Goal: Check status: Check status

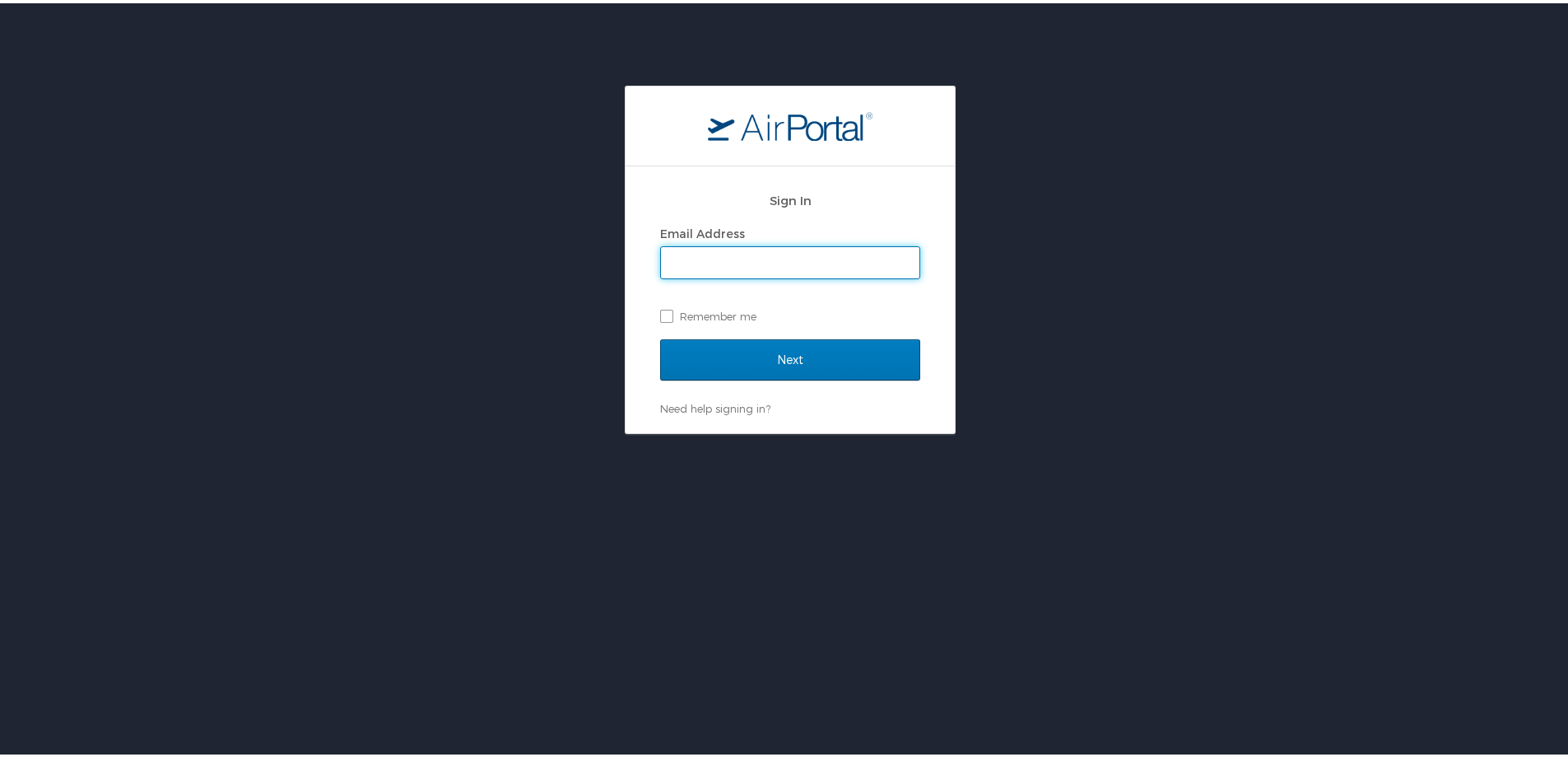
type input "[PERSON_NAME][EMAIL_ADDRESS][PERSON_NAME][DOMAIN_NAME]"
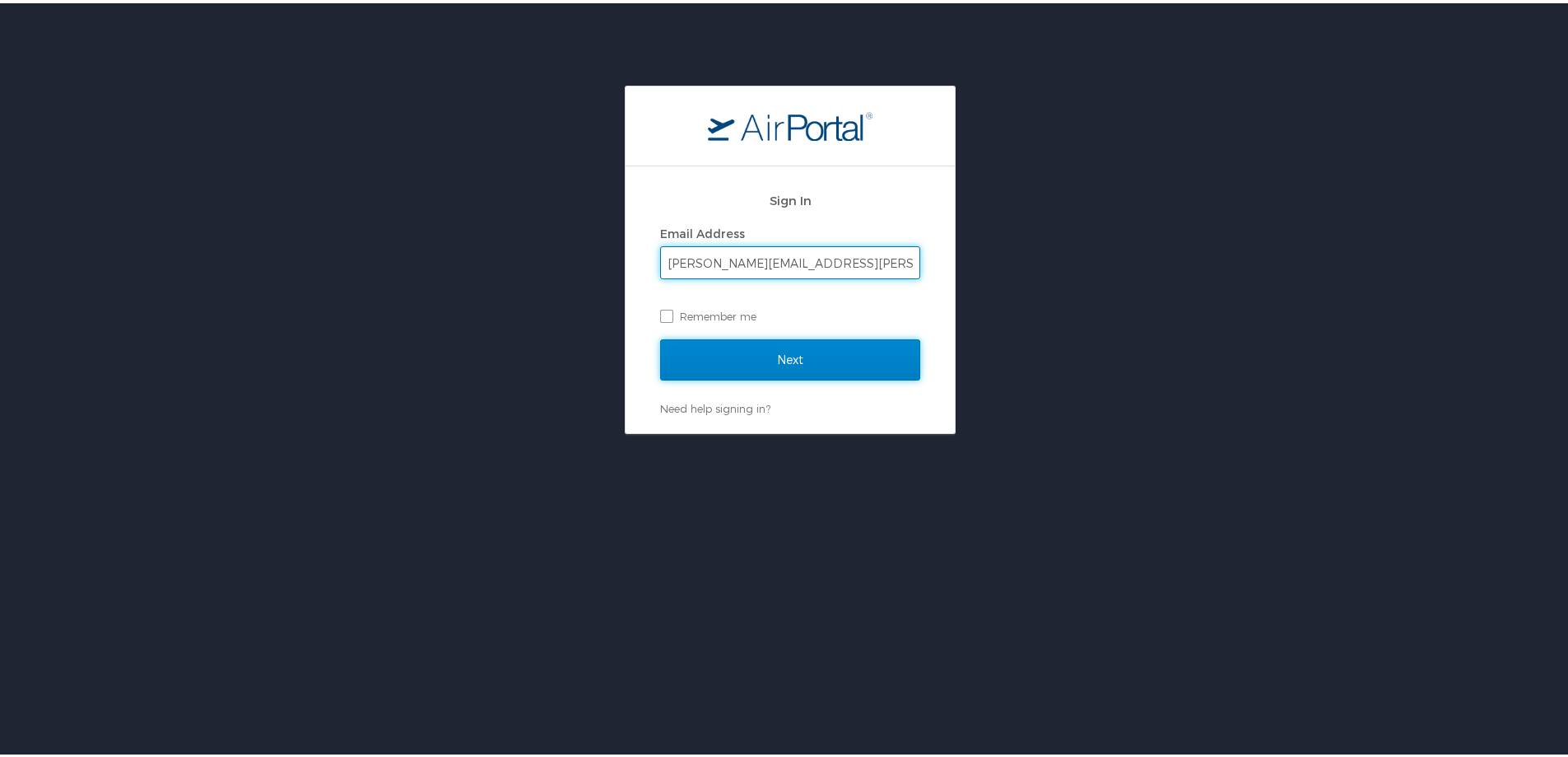
click at [665, 355] on input "Next" at bounding box center [790, 356] width 260 height 41
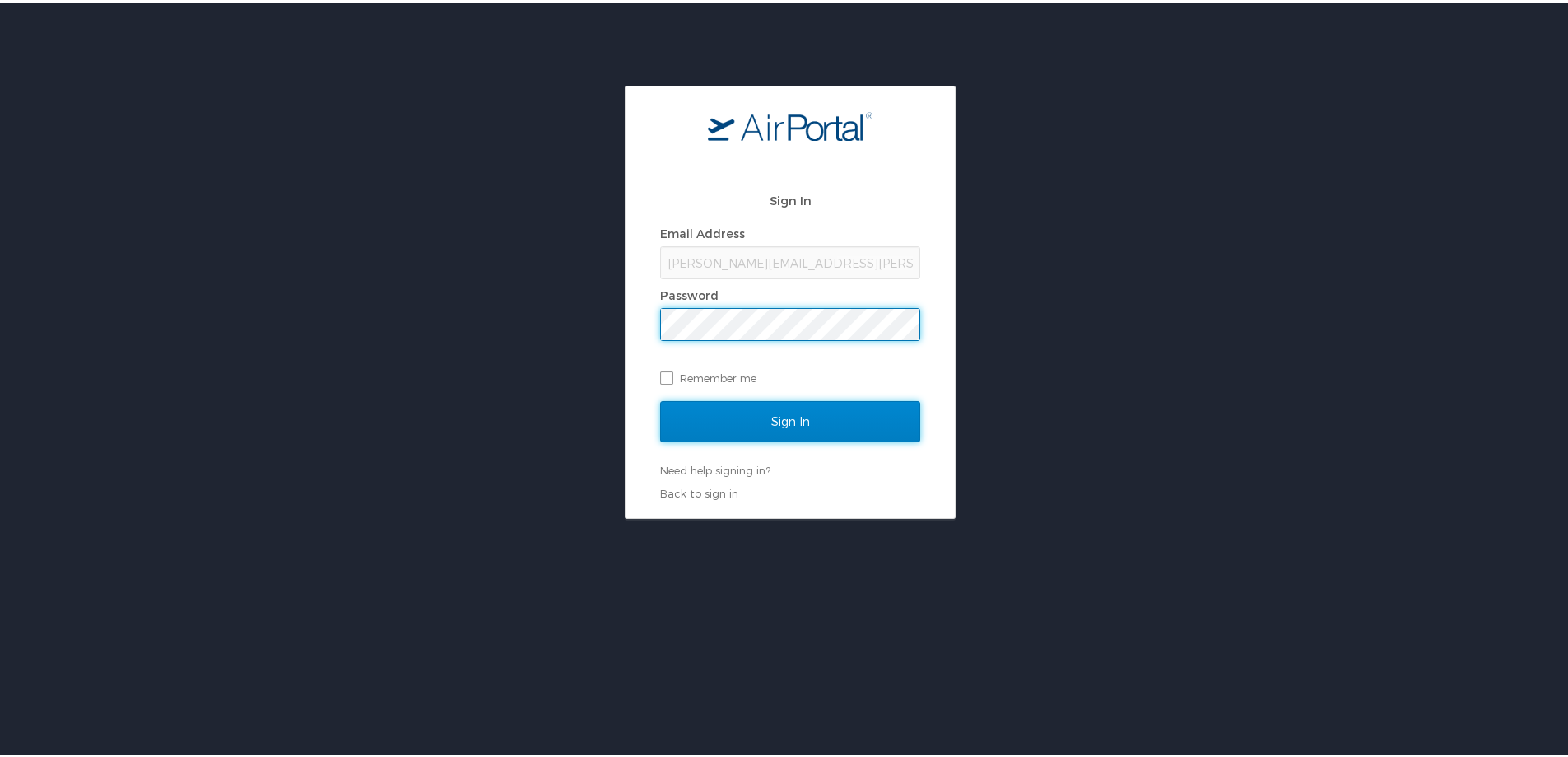
click at [719, 415] on input "Sign In" at bounding box center [790, 418] width 260 height 41
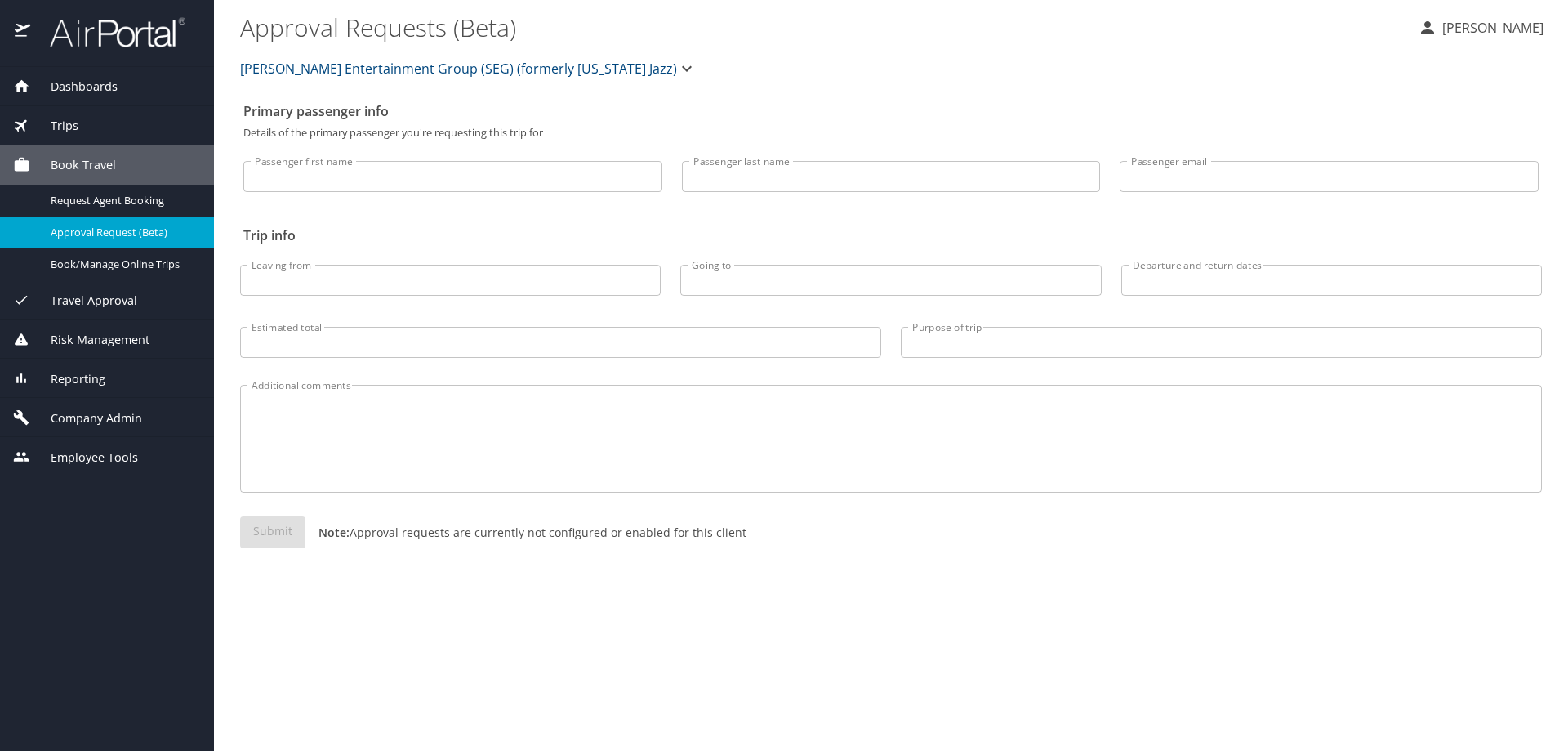
click at [72, 373] on span "Reporting" at bounding box center [67, 379] width 76 height 18
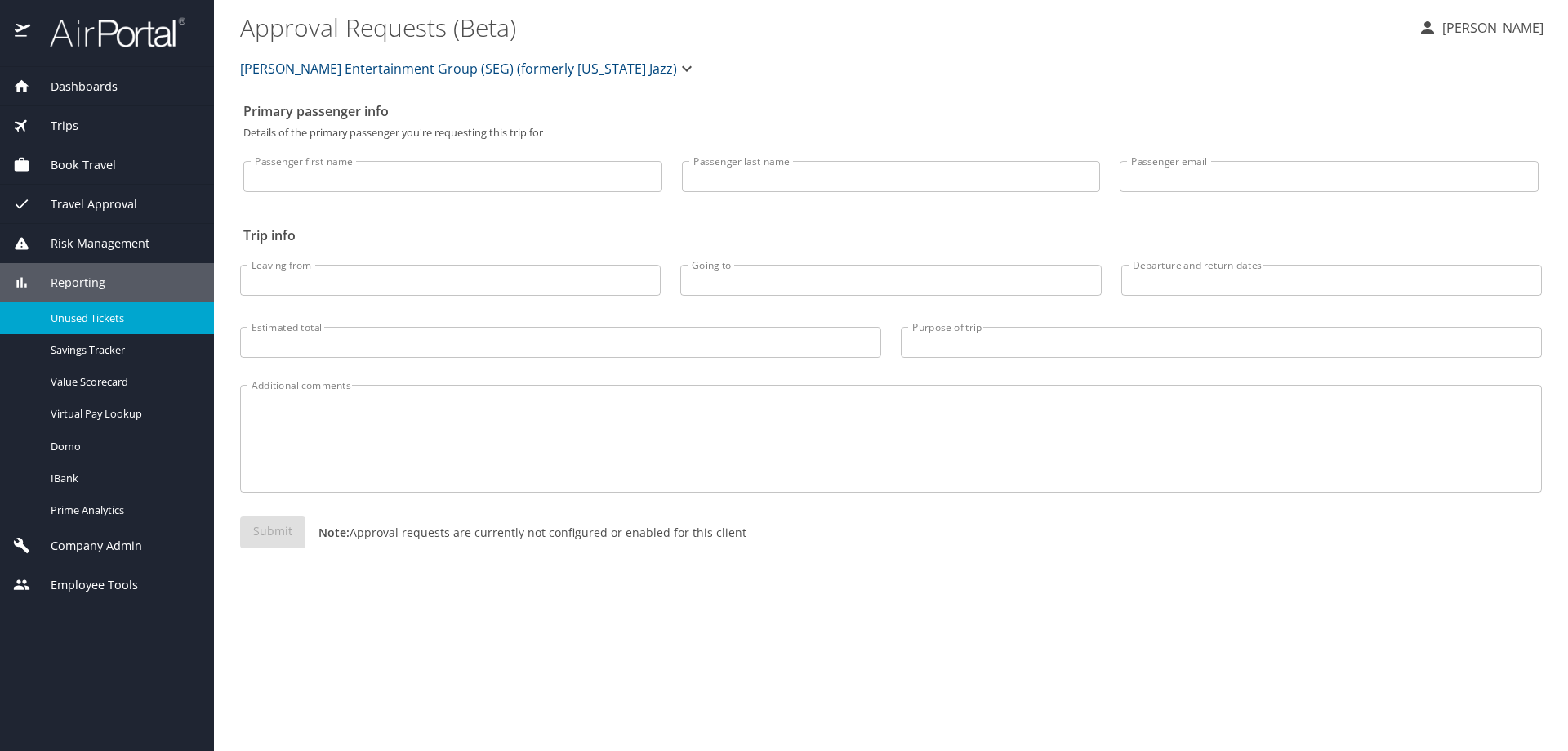
click at [76, 325] on span "Unused Tickets" at bounding box center [122, 318] width 144 height 16
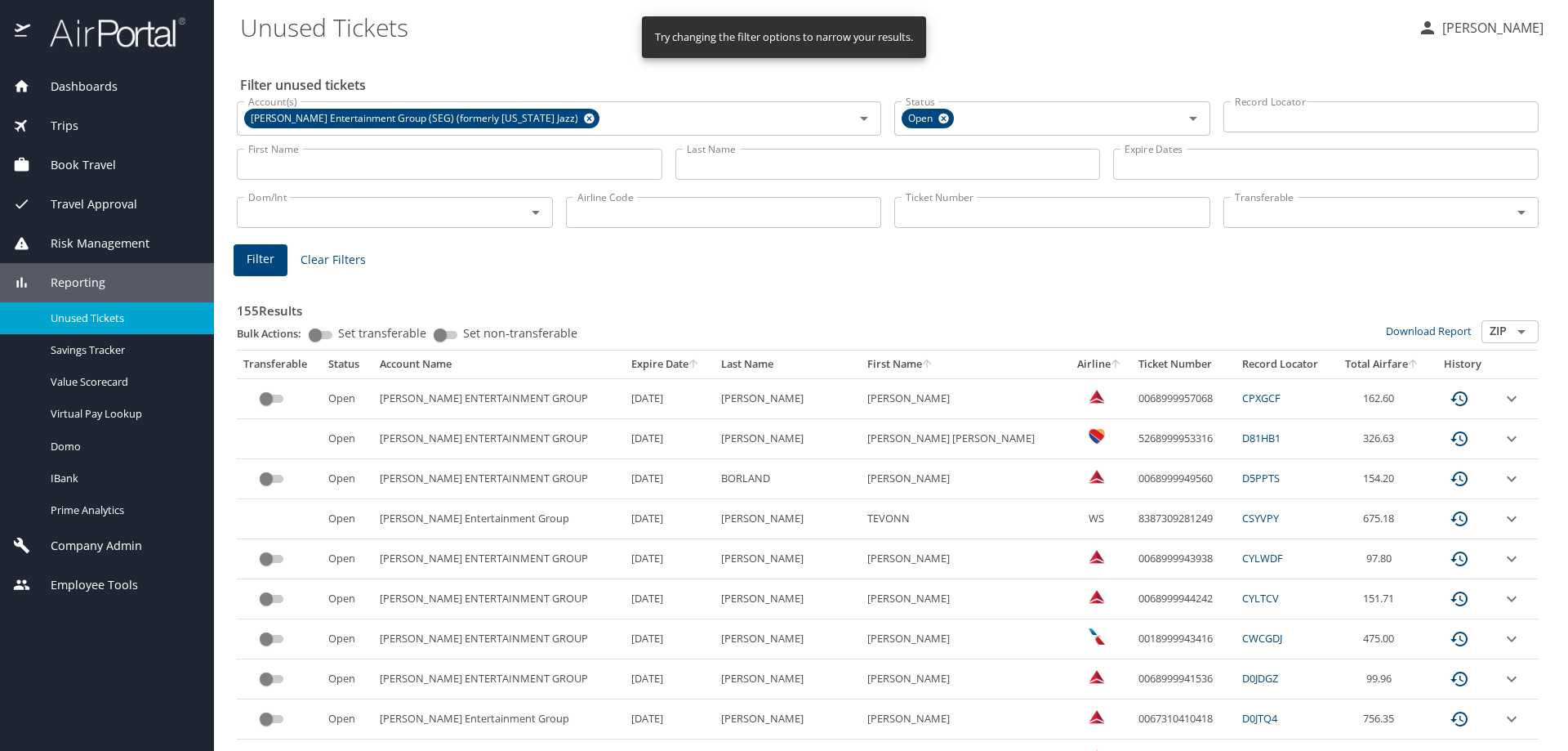
click at [309, 158] on input "First Name" at bounding box center [450, 163] width 425 height 31
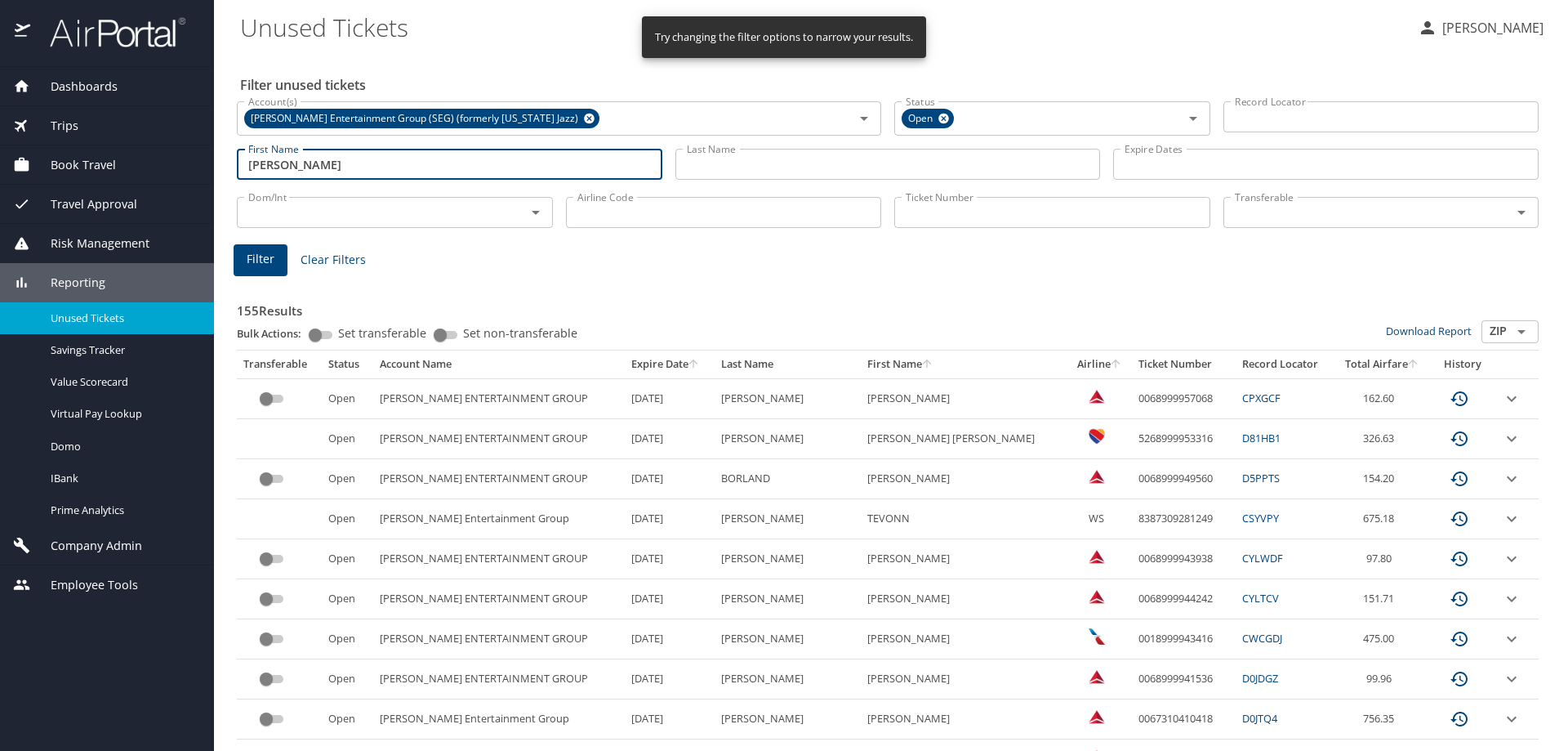
type input "[PERSON_NAME]"
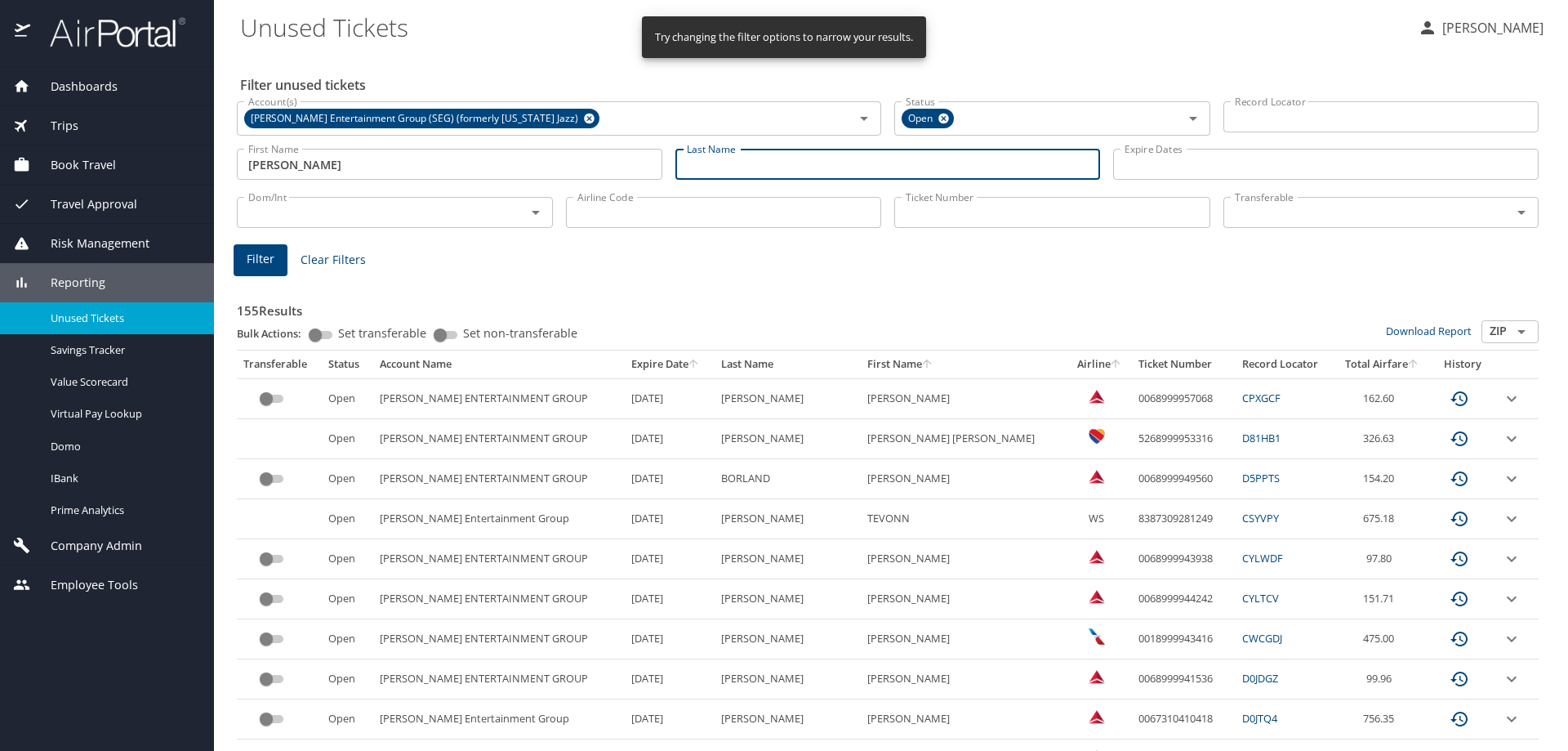
click at [260, 257] on span "Filter" at bounding box center [260, 259] width 28 height 21
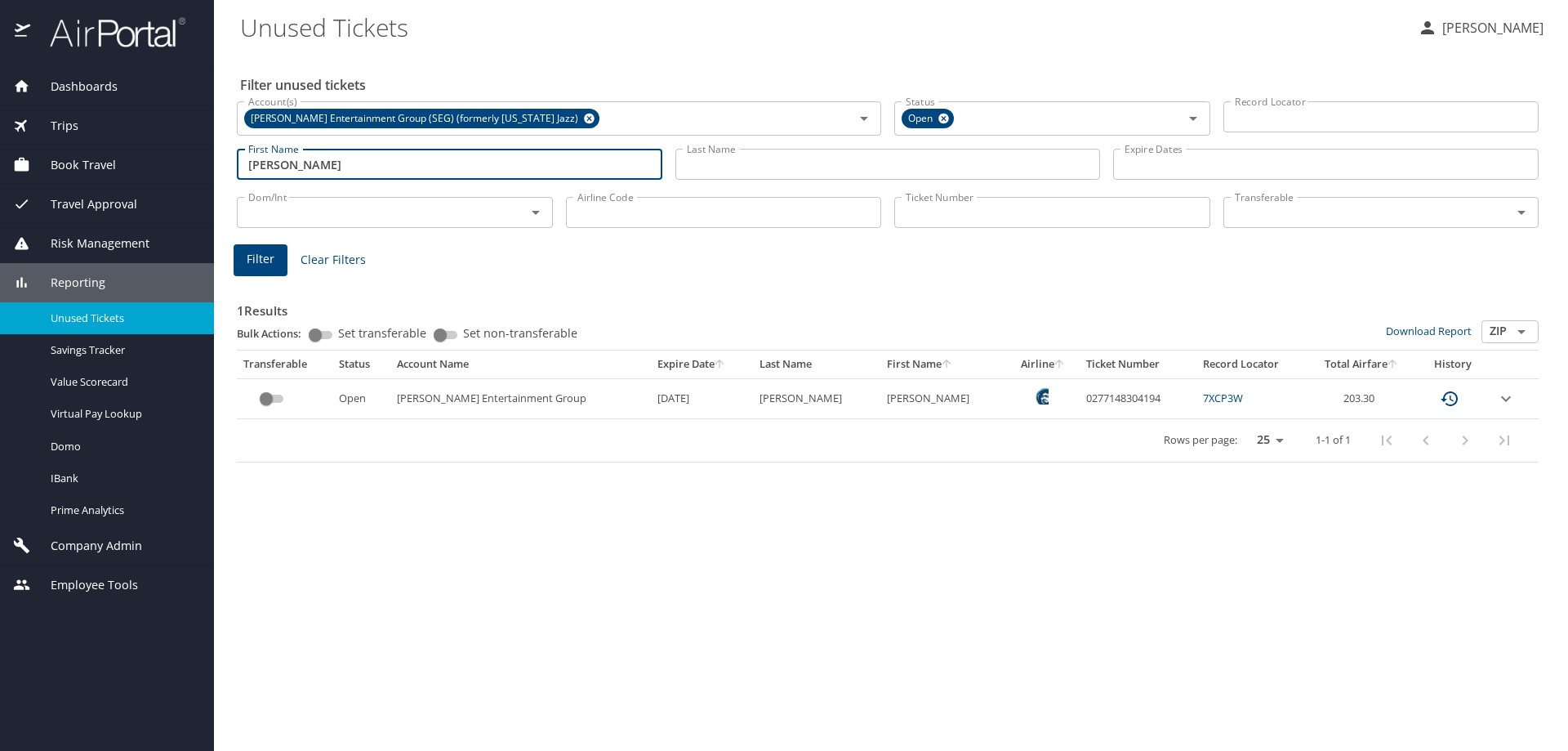
drag, startPoint x: 468, startPoint y: 170, endPoint x: 70, endPoint y: 158, distance: 398.2
click at [70, 158] on div "Dashboards AirPortal 360™ Manager AirPortal 360™ Agent My Travel Dashboard Trip…" at bounding box center [784, 375] width 1568 height 751
